Goal: Task Accomplishment & Management: Manage account settings

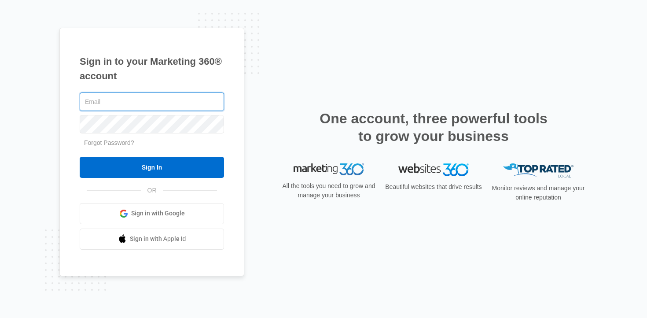
click at [188, 101] on input "text" at bounding box center [152, 101] width 144 height 18
click at [0, 318] on com-1password-button at bounding box center [0, 318] width 0 height 0
type input "[PERSON_NAME][EMAIL_ADDRESS][DOMAIN_NAME]"
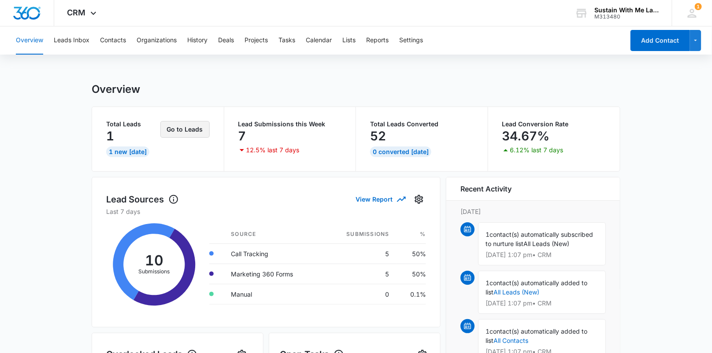
click at [189, 125] on button "Go to Leads" at bounding box center [184, 129] width 49 height 17
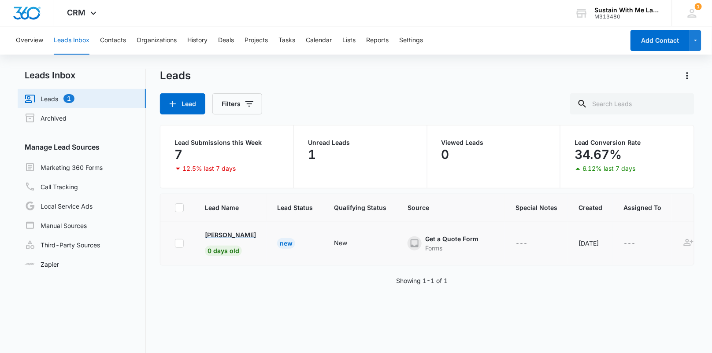
click at [229, 238] on p "[PERSON_NAME]" at bounding box center [230, 234] width 51 height 9
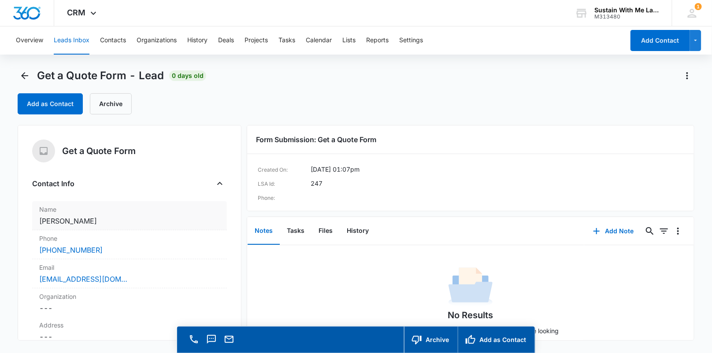
drag, startPoint x: 26, startPoint y: 218, endPoint x: 100, endPoint y: 218, distance: 74.0
click at [100, 218] on div "Get a Quote Form Contact Info Name Cancel Save Changes [PERSON_NAME] Phone Canc…" at bounding box center [130, 233] width 224 height 216
copy dd "[PERSON_NAME]"
drag, startPoint x: 26, startPoint y: 276, endPoint x: 125, endPoint y: 277, distance: 98.7
click at [125, 277] on div "Get a Quote Form Contact Info Name Cancel Save Changes [PERSON_NAME] Phone Canc…" at bounding box center [130, 233] width 224 height 216
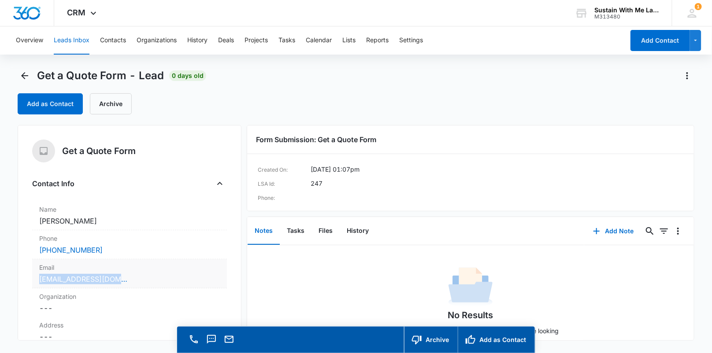
copy link "[EMAIL_ADDRESS][DOMAIN_NAME]"
click at [77, 98] on button "Add as Contact" at bounding box center [50, 103] width 65 height 21
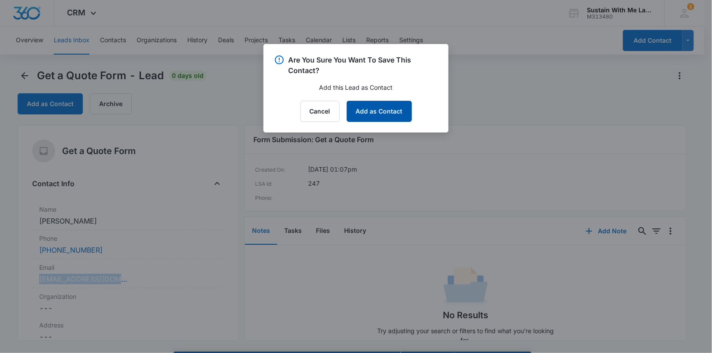
click at [370, 108] on button "Add as Contact" at bounding box center [379, 111] width 65 height 21
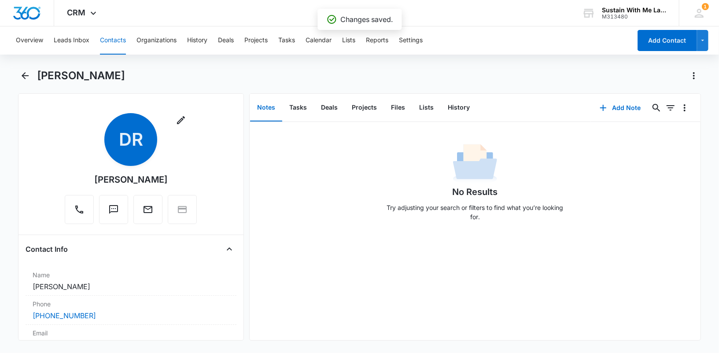
click at [126, 43] on button "Contacts" at bounding box center [113, 40] width 26 height 28
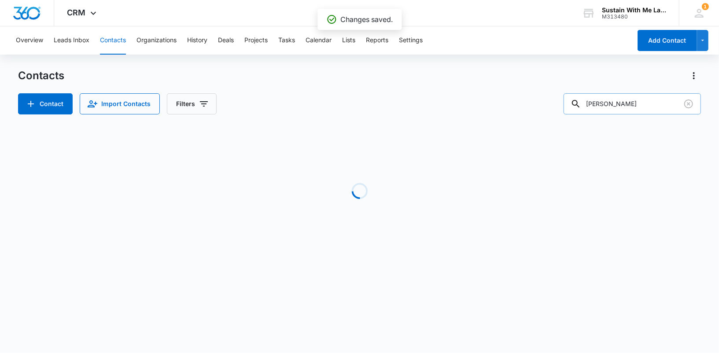
click at [640, 101] on input "[PERSON_NAME]" at bounding box center [632, 103] width 137 height 21
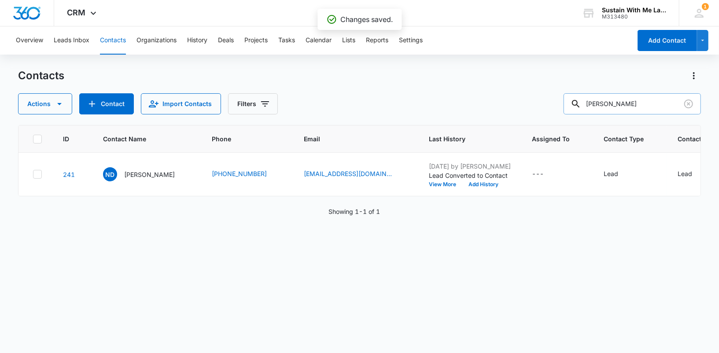
click at [640, 101] on input "[PERSON_NAME]" at bounding box center [632, 103] width 137 height 21
type input "[PERSON_NAME]"
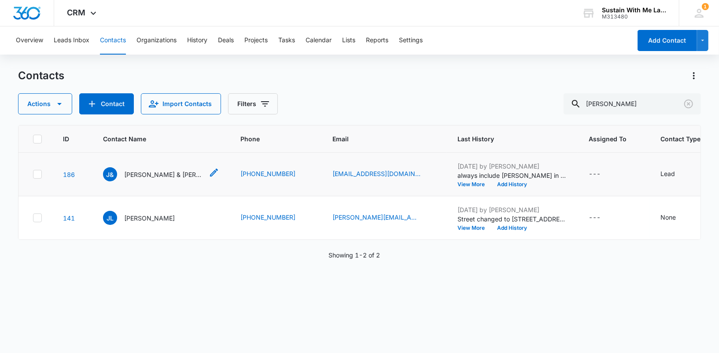
click at [181, 179] on p "[PERSON_NAME] & [PERSON_NAME]" at bounding box center [163, 174] width 79 height 9
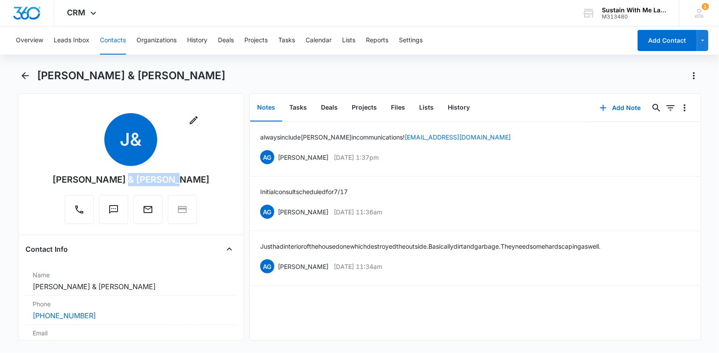
drag, startPoint x: 194, startPoint y: 179, endPoint x: 136, endPoint y: 178, distance: 57.7
click at [136, 178] on div "Remove [PERSON_NAME] [PERSON_NAME] & [PERSON_NAME]" at bounding box center [131, 170] width 211 height 115
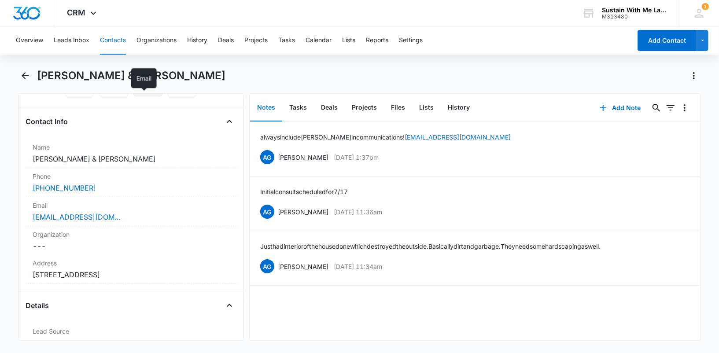
scroll to position [166, 0]
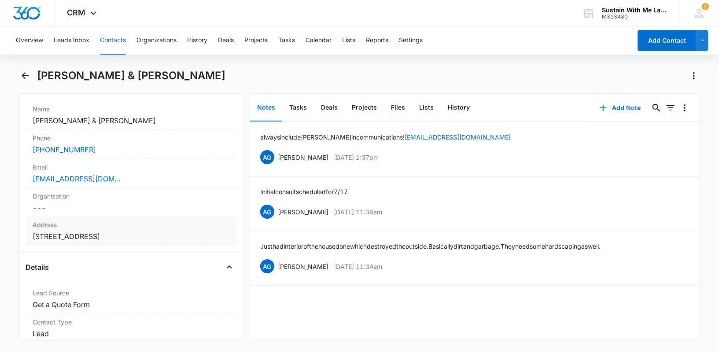
drag, startPoint x: 25, startPoint y: 233, endPoint x: 102, endPoint y: 233, distance: 77.1
click at [102, 233] on div "Remove [PERSON_NAME] [PERSON_NAME] & [PERSON_NAME] Contact Info Name Cancel Sav…" at bounding box center [131, 217] width 226 height 248
copy dd "[STREET_ADDRESS]"
